Goal: Task Accomplishment & Management: Use online tool/utility

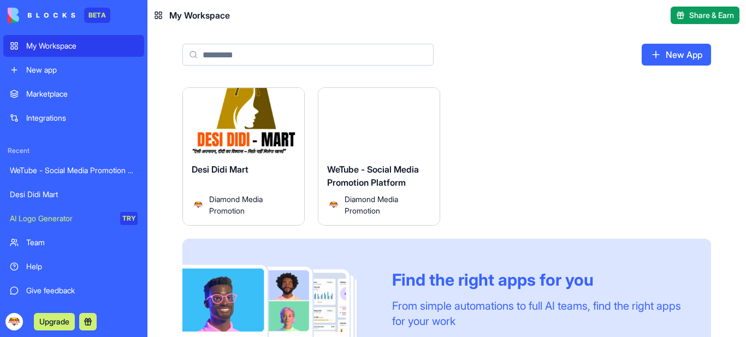
click at [382, 203] on span "Diamond Media Promotion" at bounding box center [384, 204] width 78 height 23
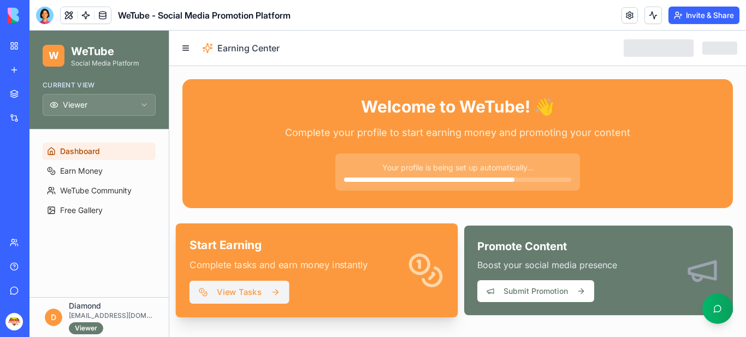
click at [247, 292] on button "View Tasks" at bounding box center [240, 292] width 100 height 23
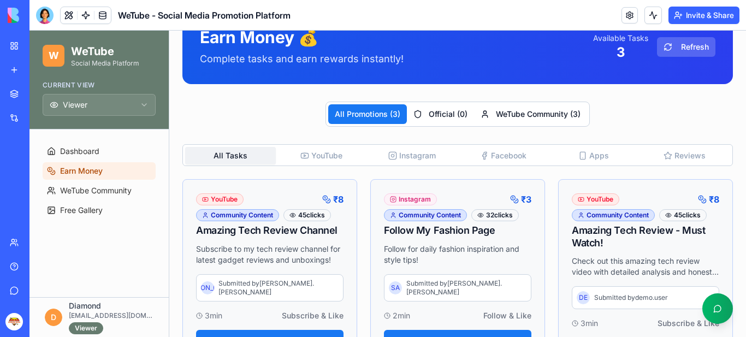
scroll to position [164, 0]
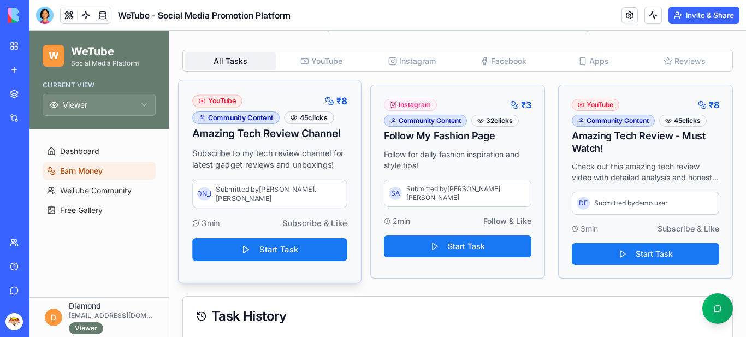
click at [263, 244] on button "Start Task" at bounding box center [269, 249] width 155 height 23
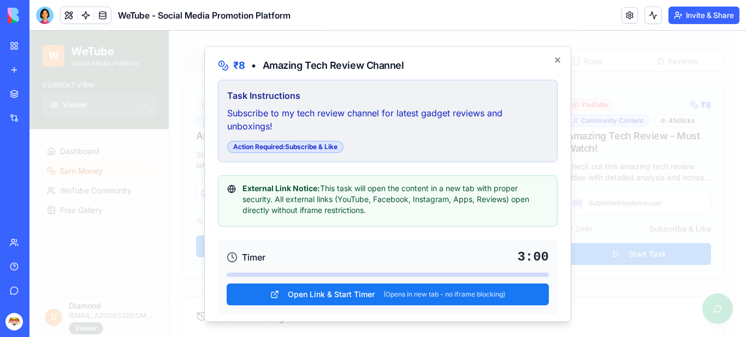
click at [331, 294] on span "Open Link & Start Timer" at bounding box center [331, 293] width 87 height 11
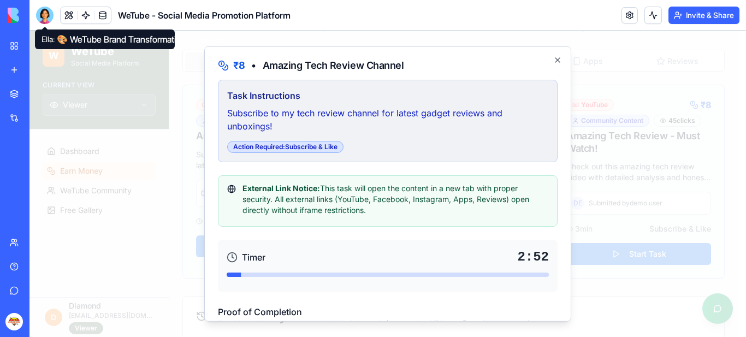
click at [43, 15] on div at bounding box center [44, 15] width 17 height 17
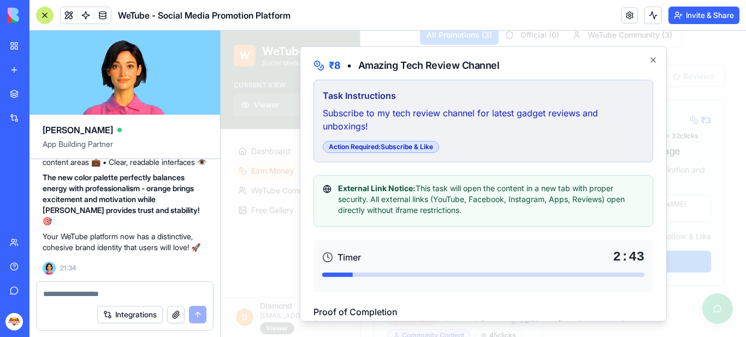
scroll to position [15941, 0]
click at [103, 294] on textarea at bounding box center [124, 293] width 163 height 11
type textarea "*****"
click at [197, 314] on button "submit" at bounding box center [197, 314] width 17 height 17
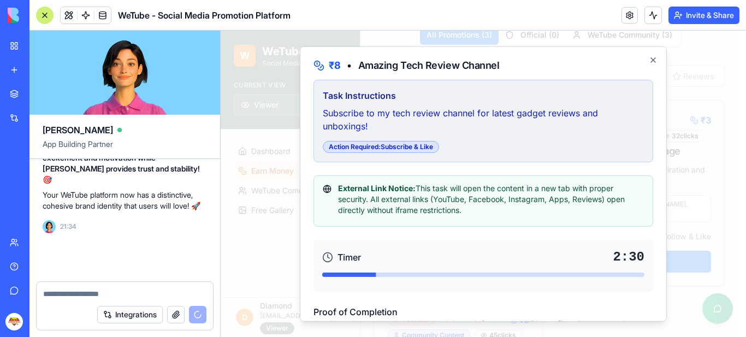
scroll to position [15983, 0]
